Goal: Find specific page/section: Find specific page/section

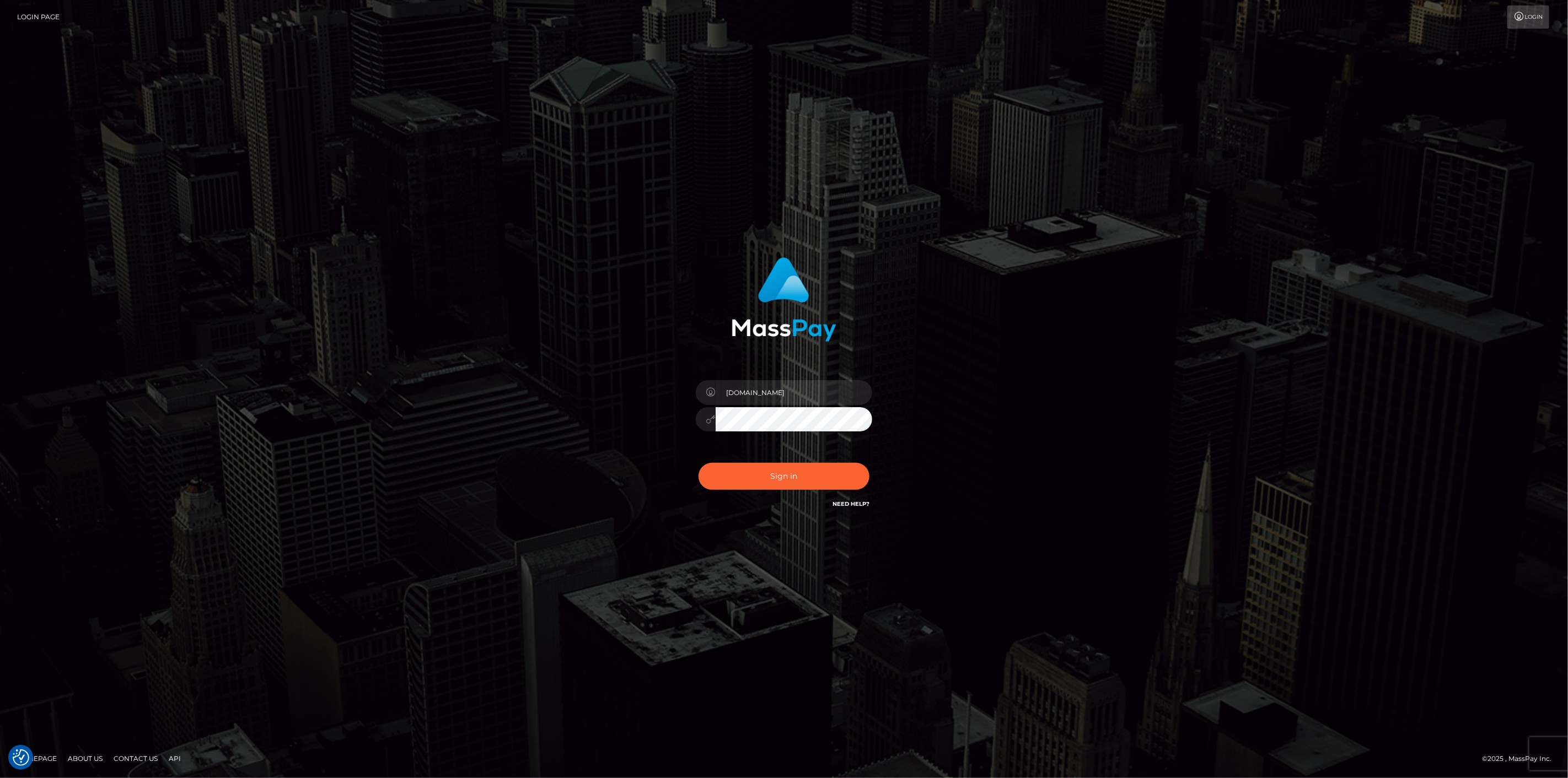
click at [806, 474] on button "Sign in" at bounding box center [784, 476] width 171 height 27
type input "[DOMAIN_NAME]"
click at [755, 470] on button "Sign in" at bounding box center [784, 476] width 171 height 27
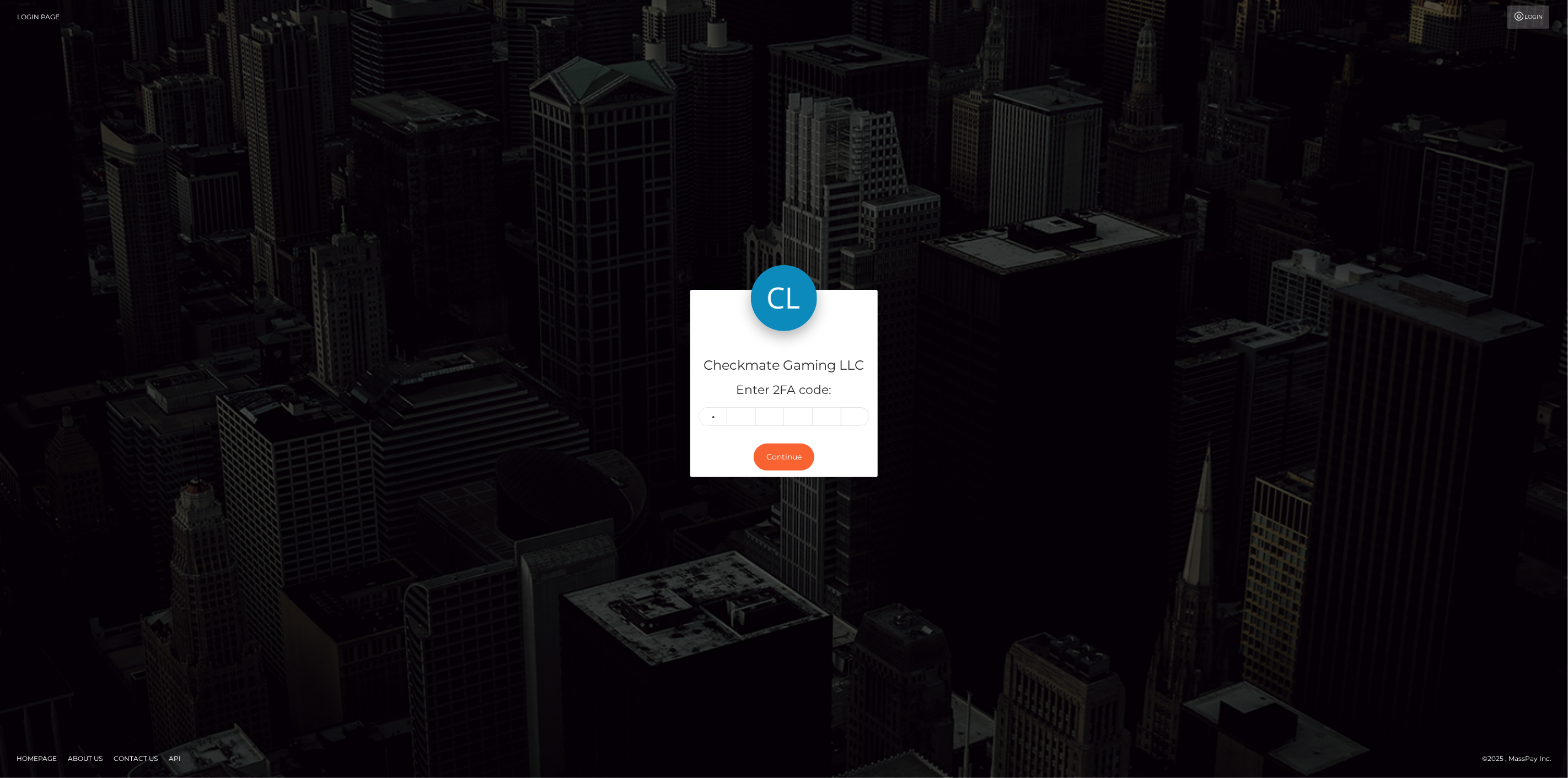
type input "4"
type input "0"
type input "5"
type input "2"
type input "8"
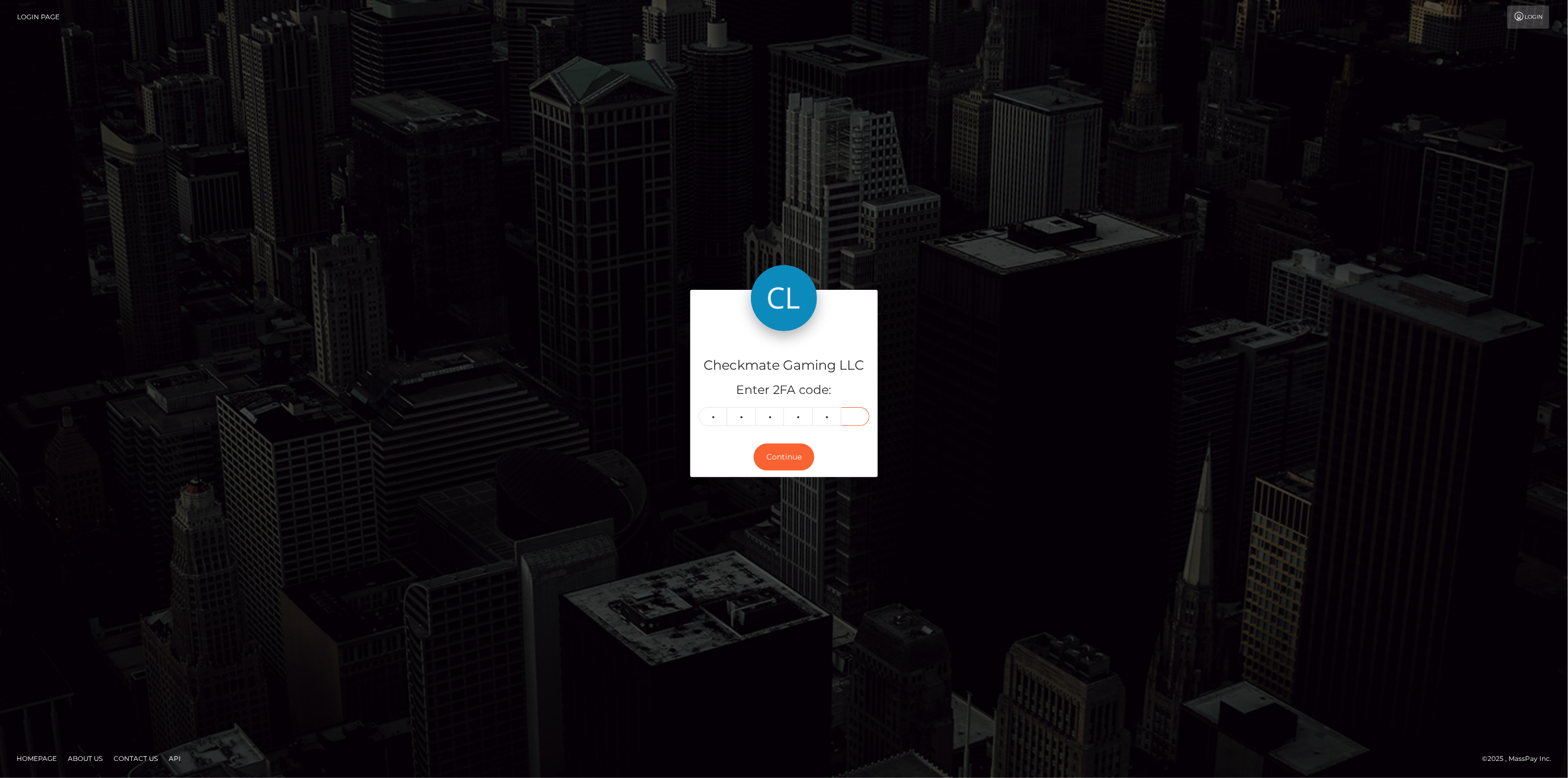
type input "2"
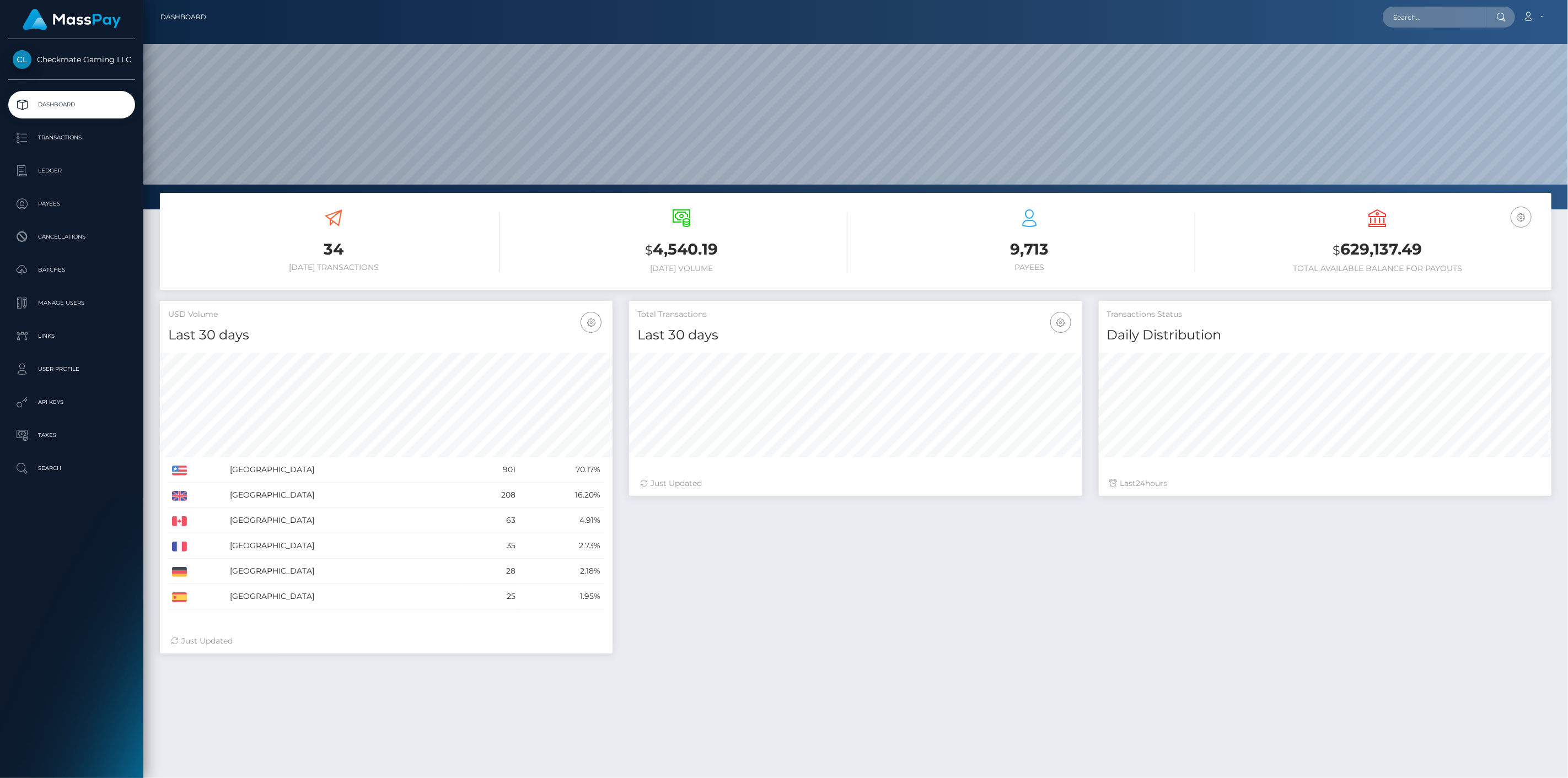
scroll to position [195, 453]
click at [102, 212] on link "Payees" at bounding box center [72, 203] width 127 height 27
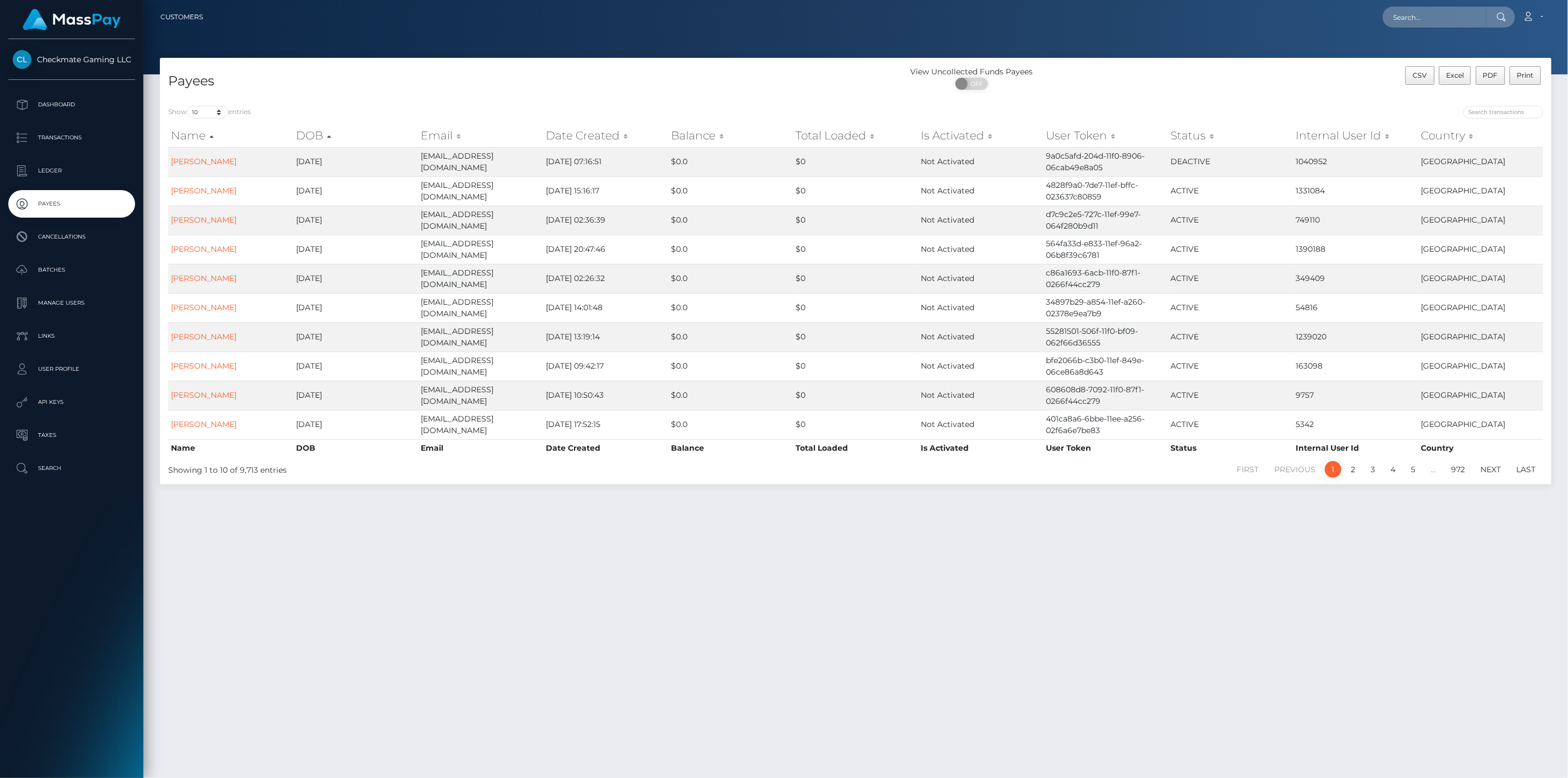
click at [1499, 102] on div "Show 10 25 50 100 250 entries Name DOB Email Date Created Balance Total Loaded …" at bounding box center [855, 291] width 1391 height 387
click at [1497, 113] on input "search" at bounding box center [1503, 112] width 80 height 13
paste input "441036"
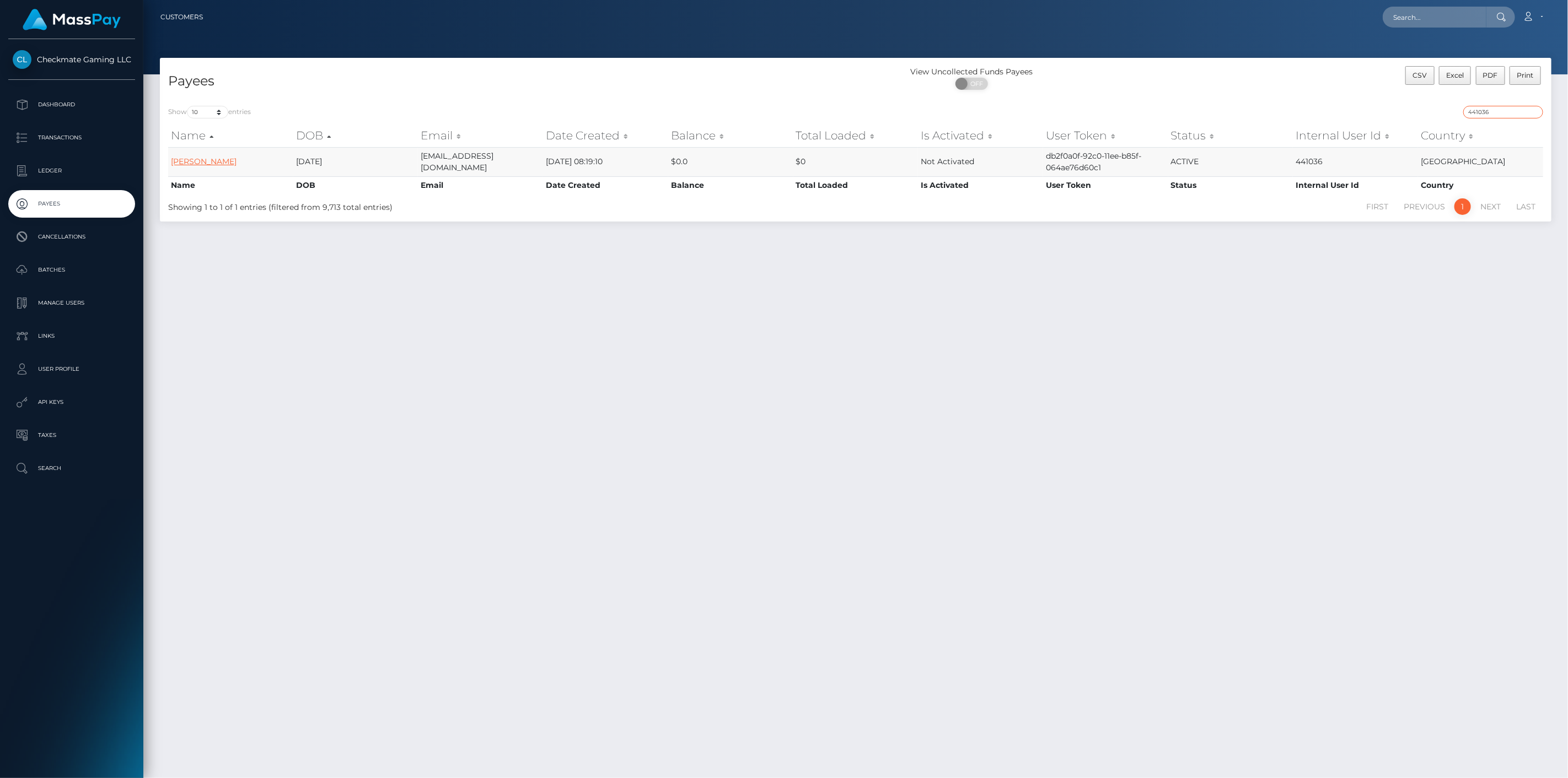
type input "441036"
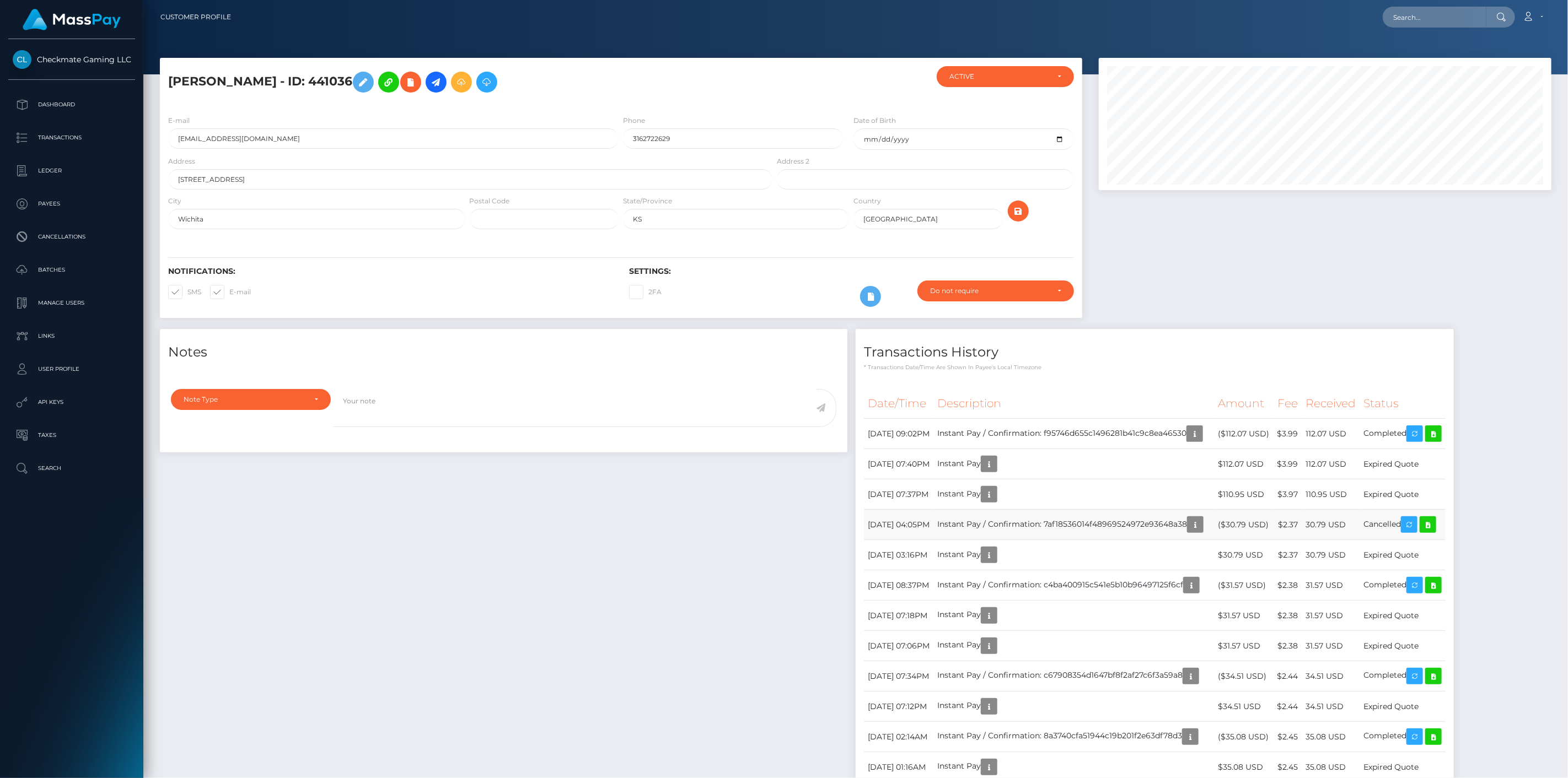
scroll to position [132, 453]
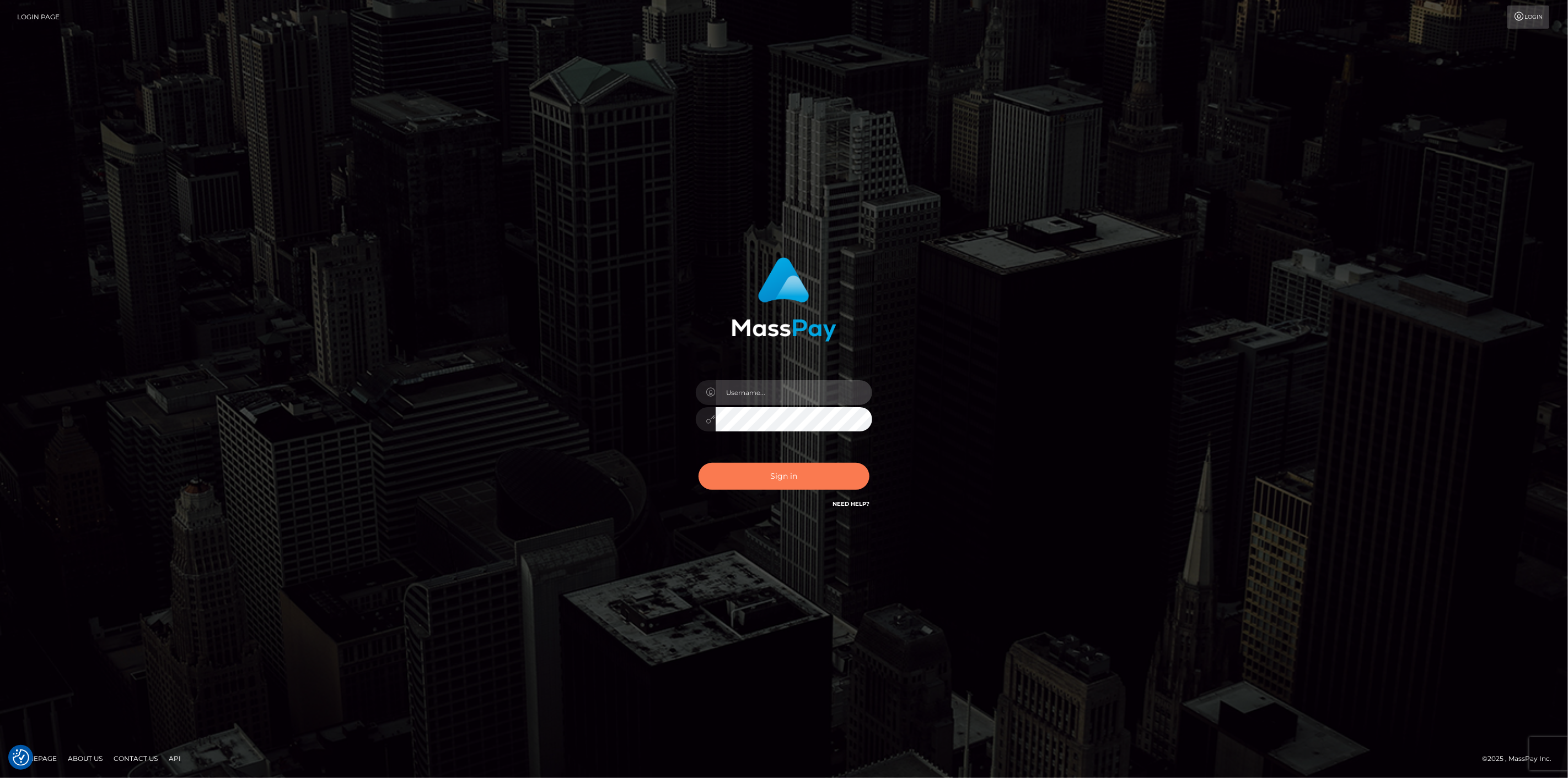
type input "[DOMAIN_NAME]"
click at [775, 471] on button "Sign in" at bounding box center [784, 476] width 171 height 27
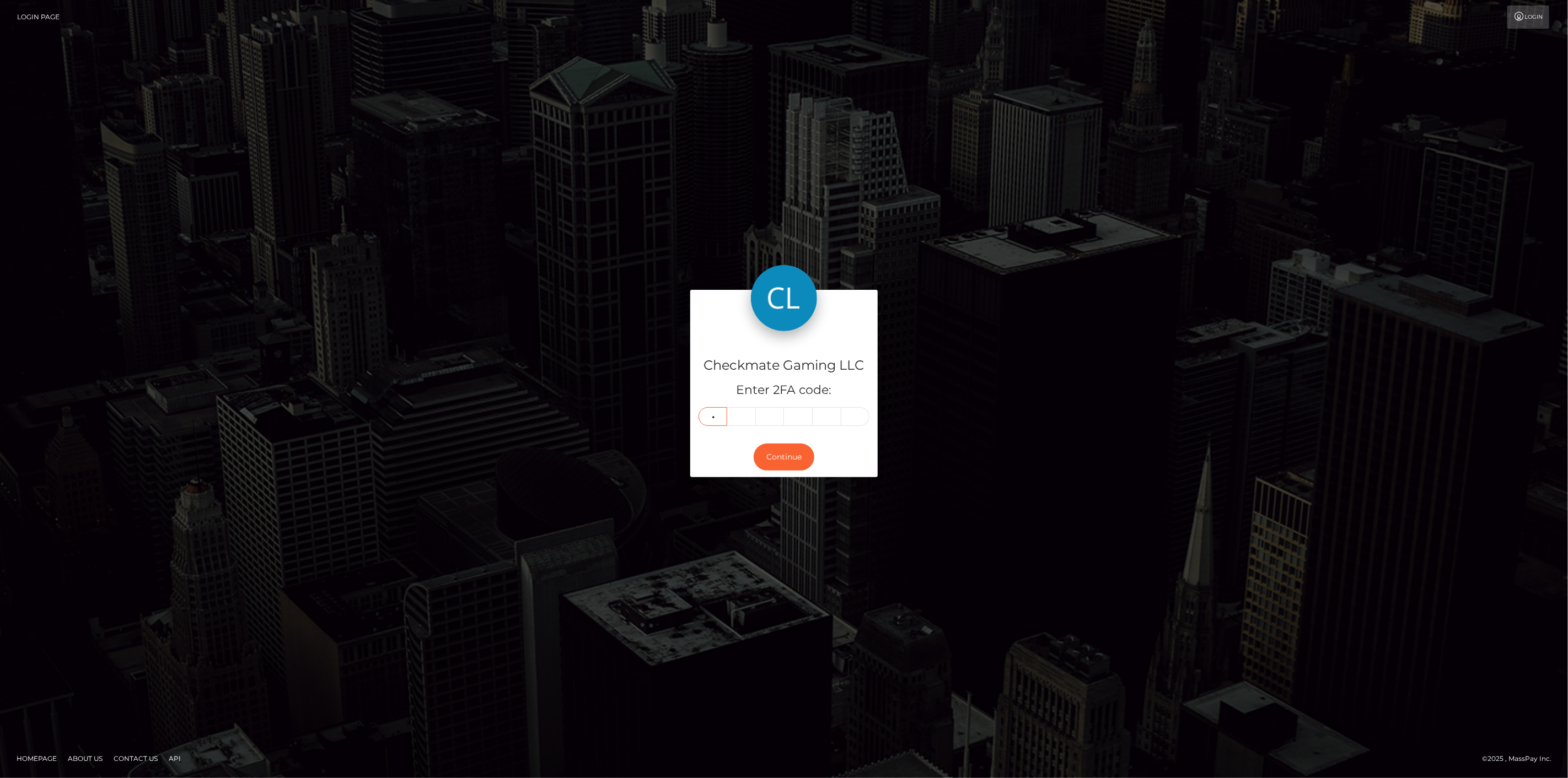
type input "3"
type input "1"
type input "2"
type input "8"
type input "2"
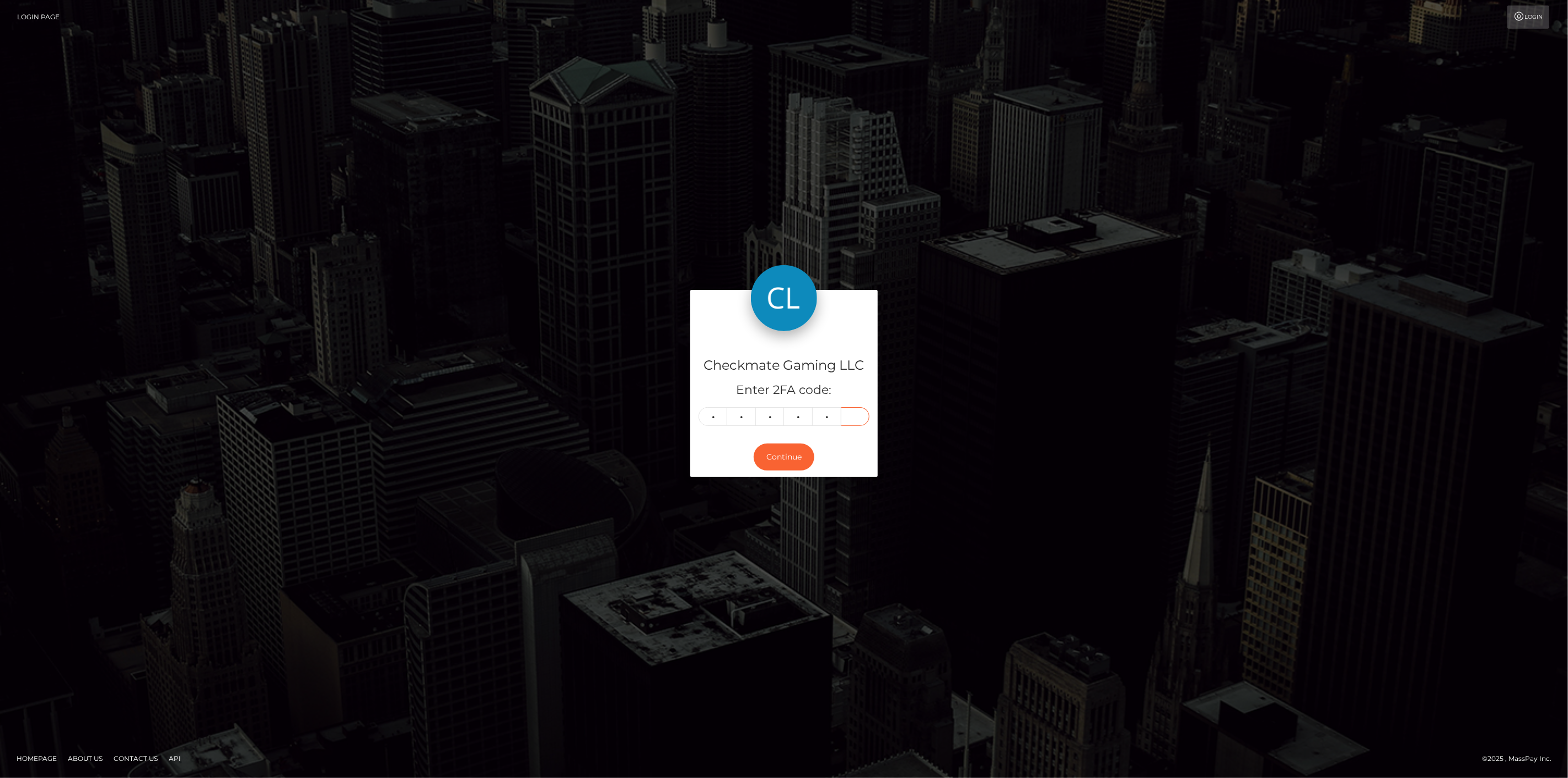
type input "4"
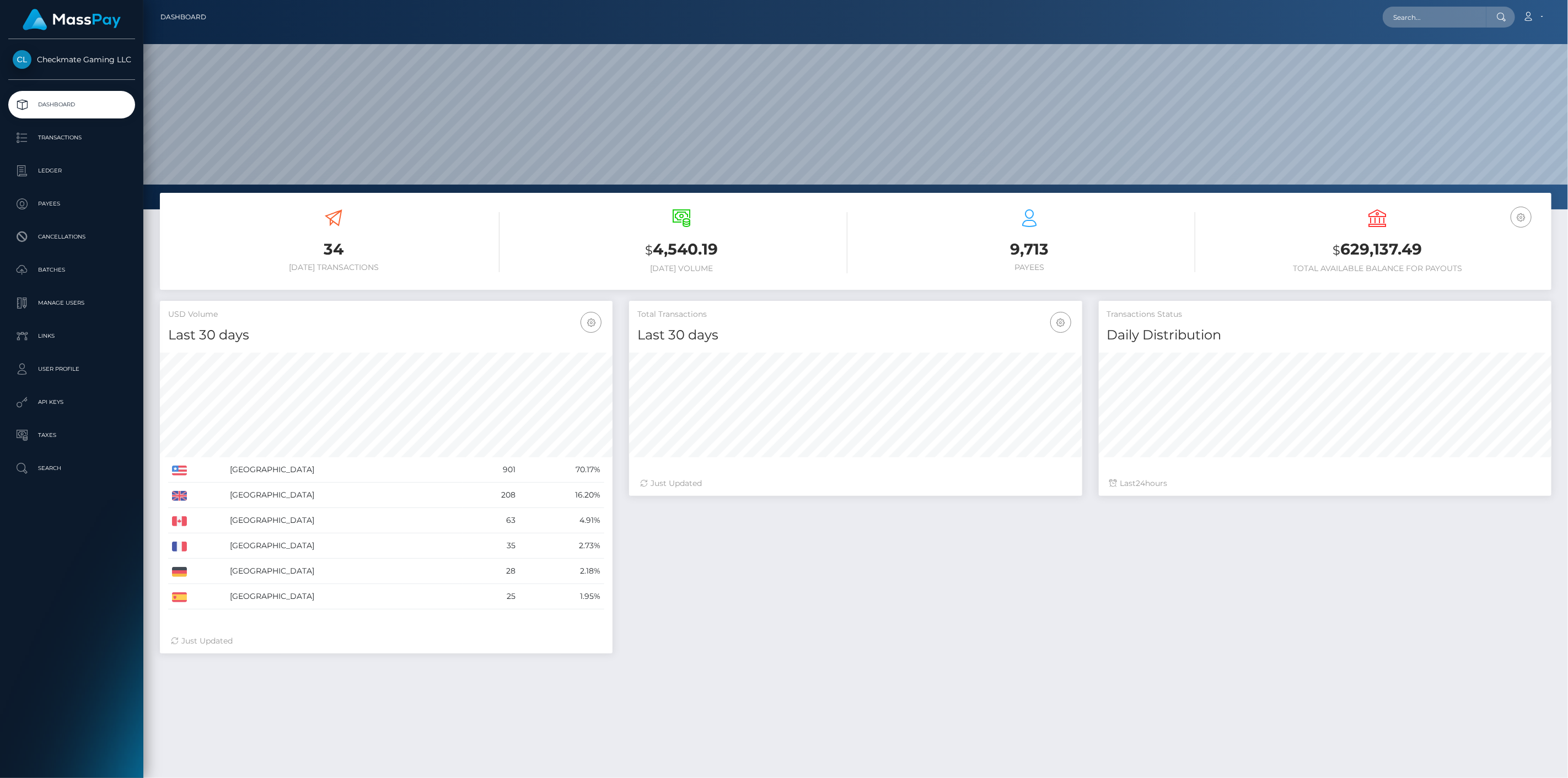
scroll to position [195, 453]
click at [63, 213] on link "Payees" at bounding box center [72, 203] width 127 height 27
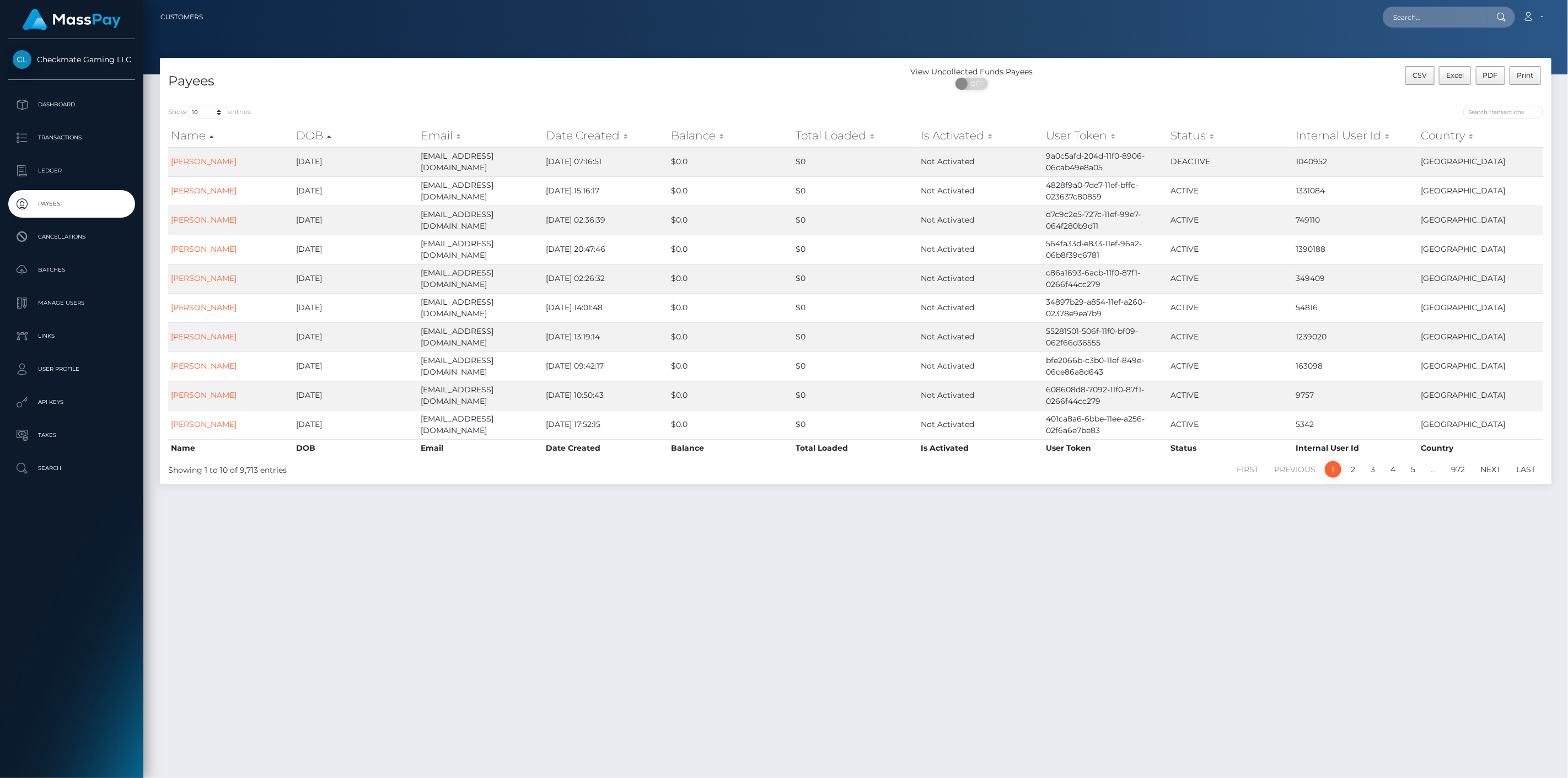
click at [1517, 118] on div at bounding box center [1203, 113] width 679 height 15
click at [1519, 115] on input "search" at bounding box center [1503, 112] width 80 height 13
paste input "1078563"
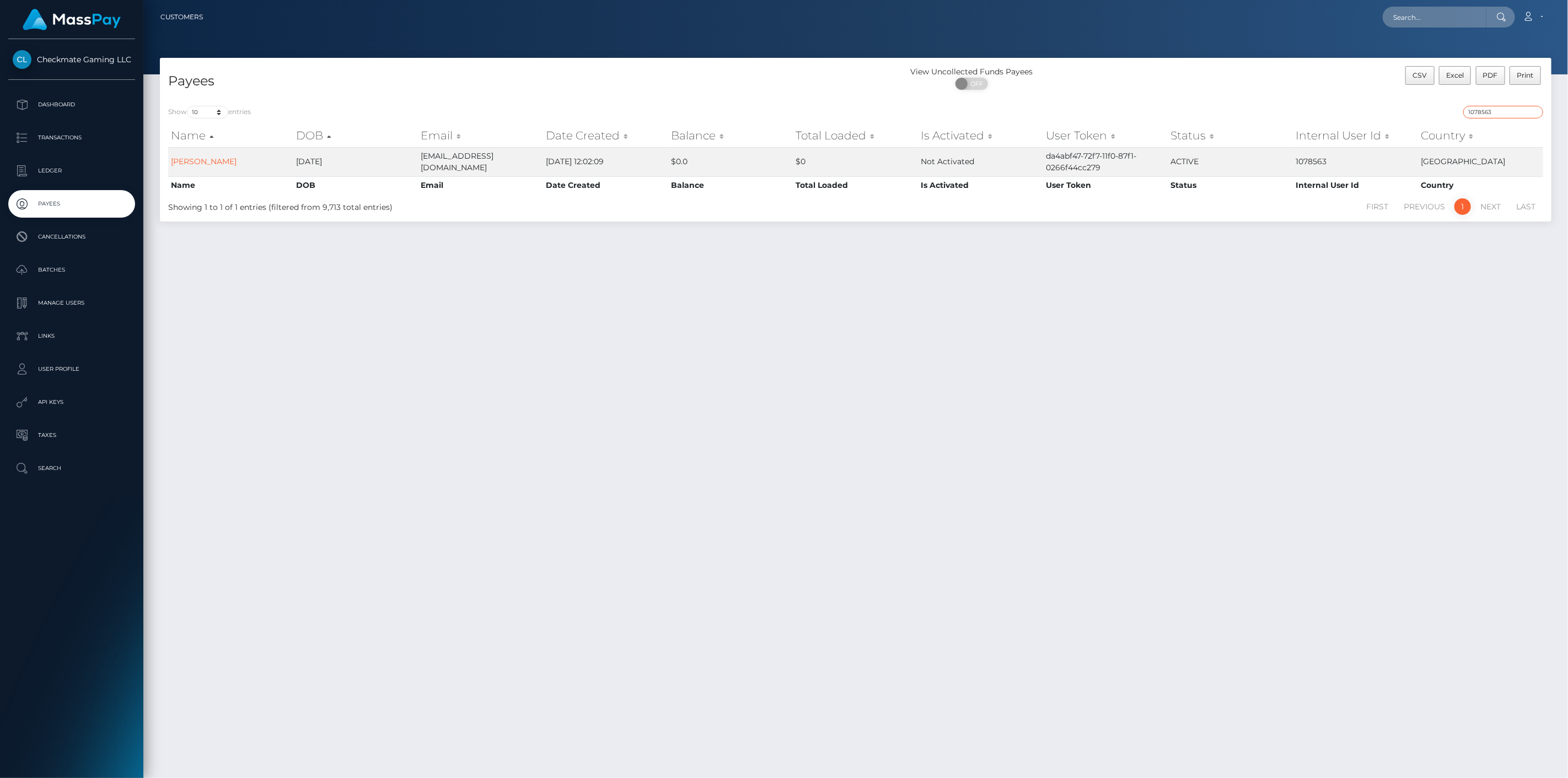
click at [1499, 107] on input "1078563" at bounding box center [1503, 112] width 80 height 13
paste input "339932"
type input "1339932"
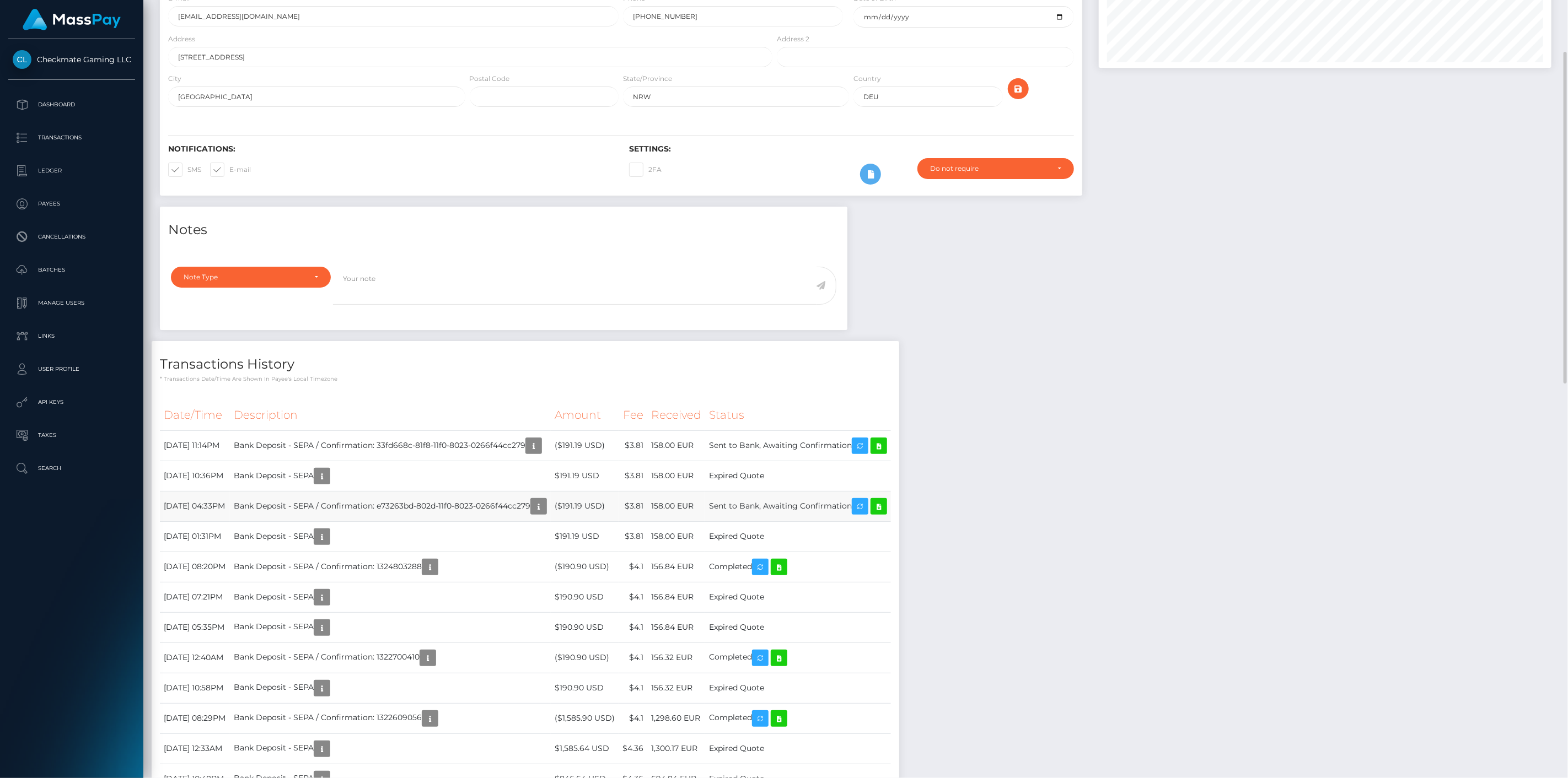
scroll to position [132, 453]
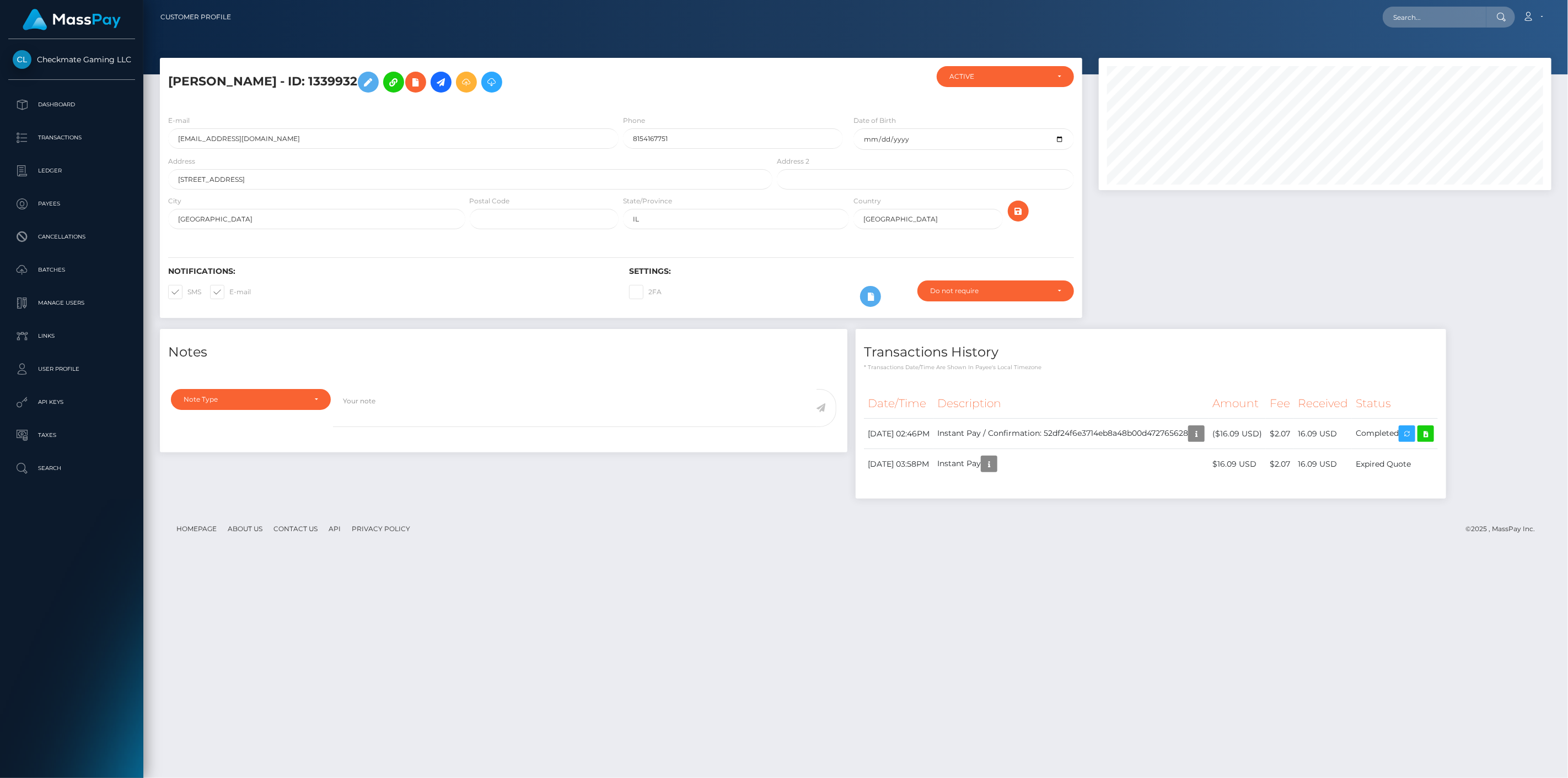
scroll to position [132, 453]
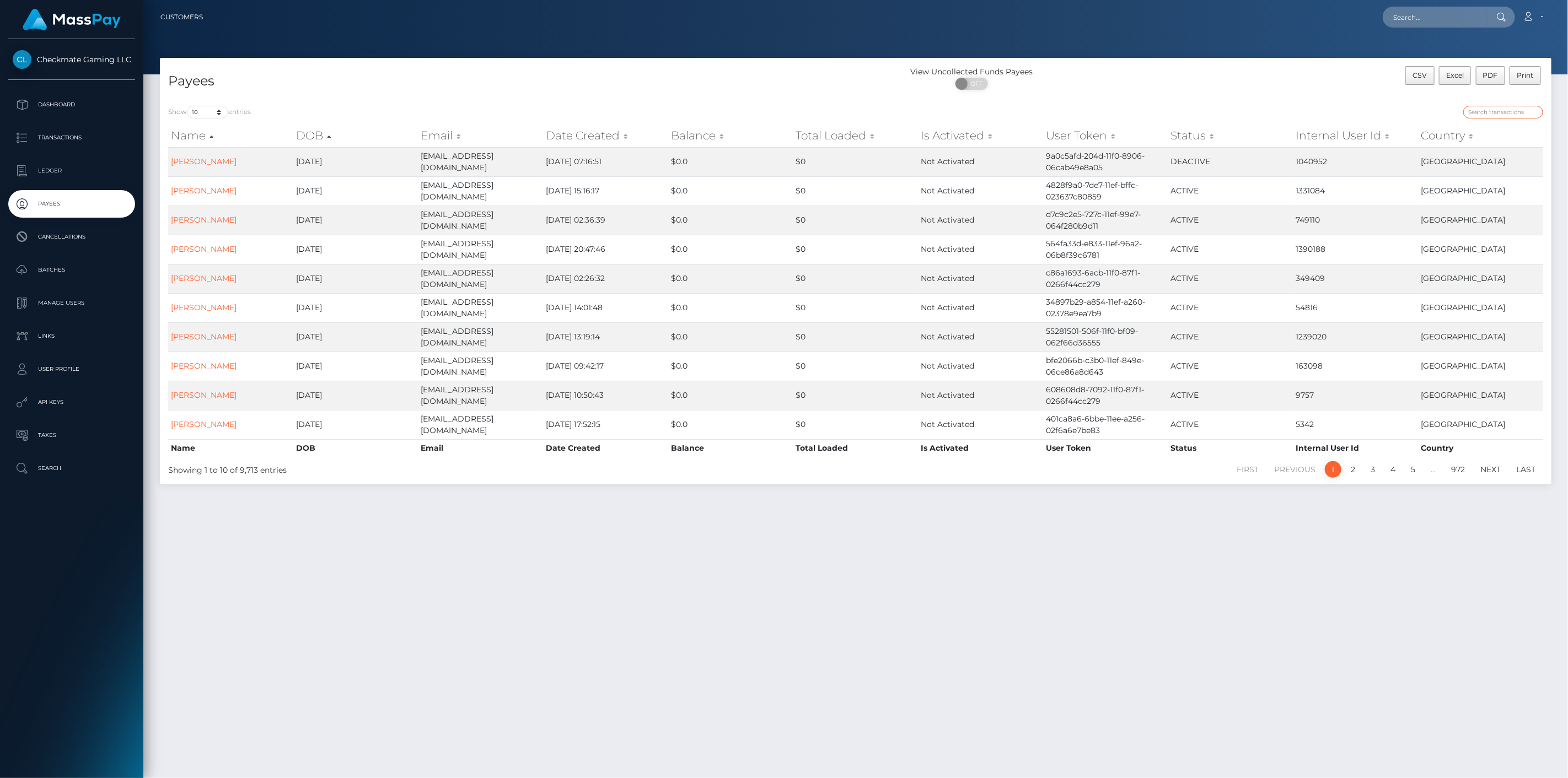
click at [1516, 110] on input "search" at bounding box center [1503, 112] width 80 height 13
paste input "43649"
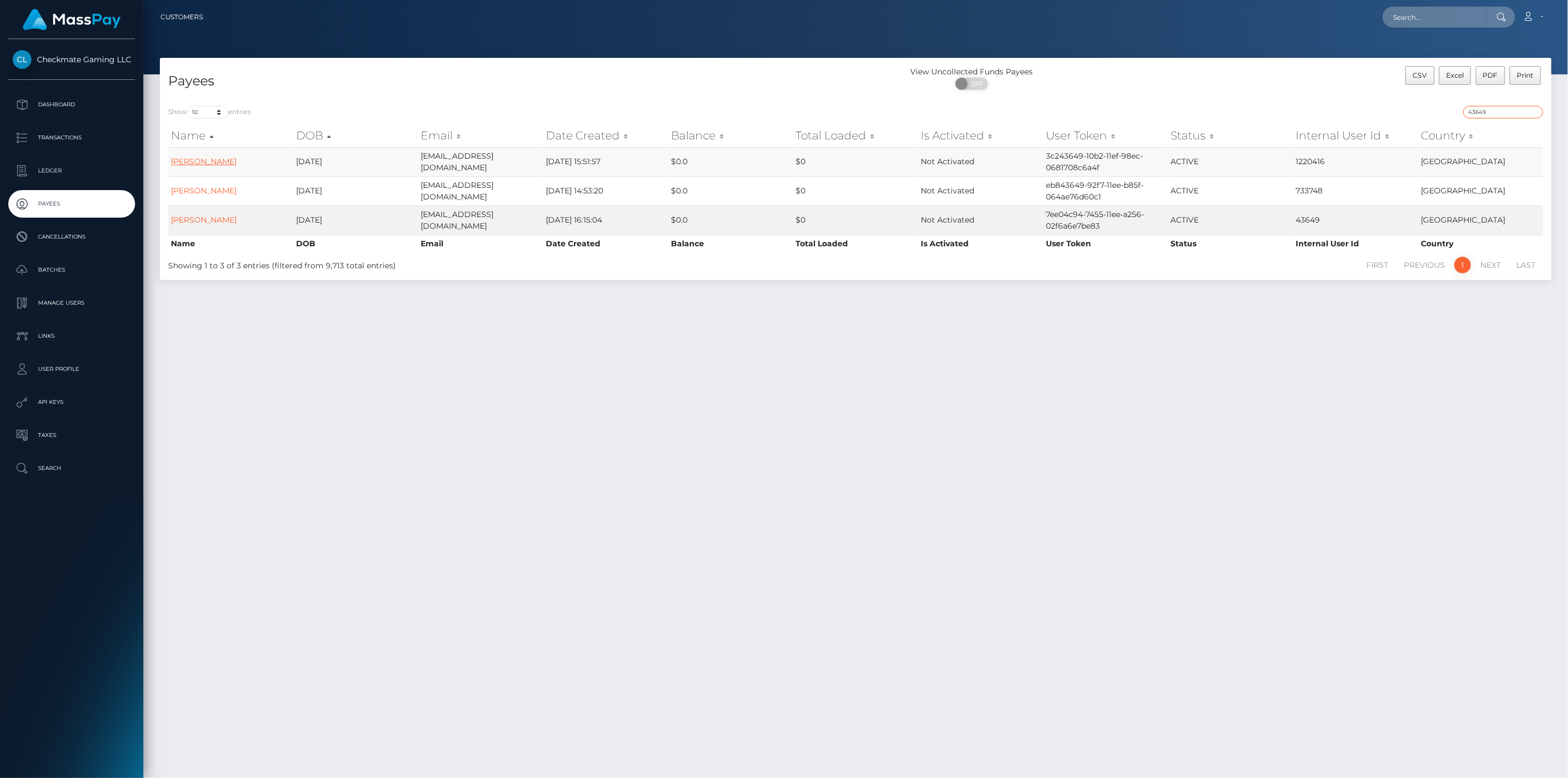
type input "43649"
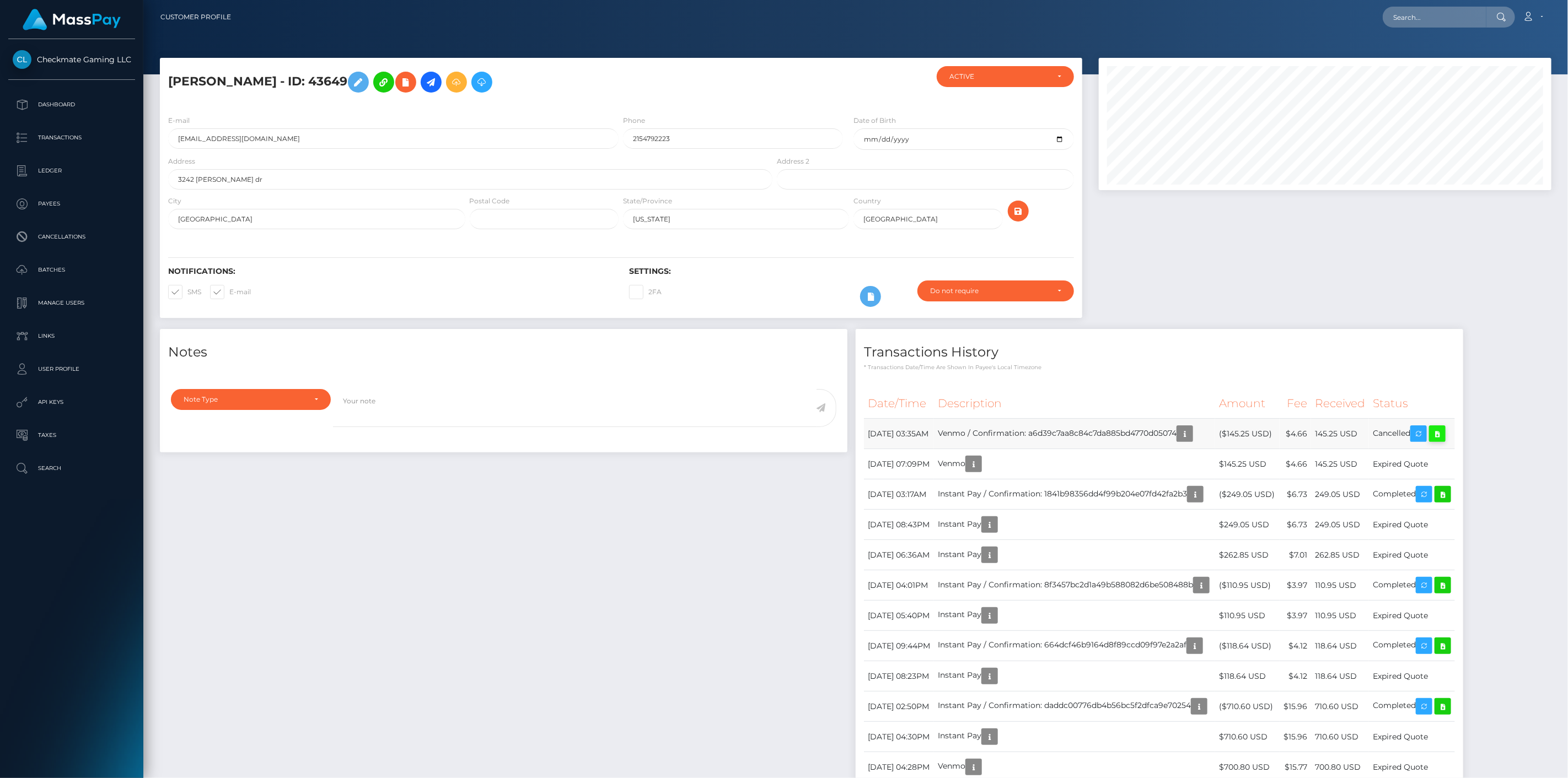
scroll to position [132, 453]
click at [1445, 430] on link at bounding box center [1437, 434] width 17 height 17
